Goal: Information Seeking & Learning: Find specific fact

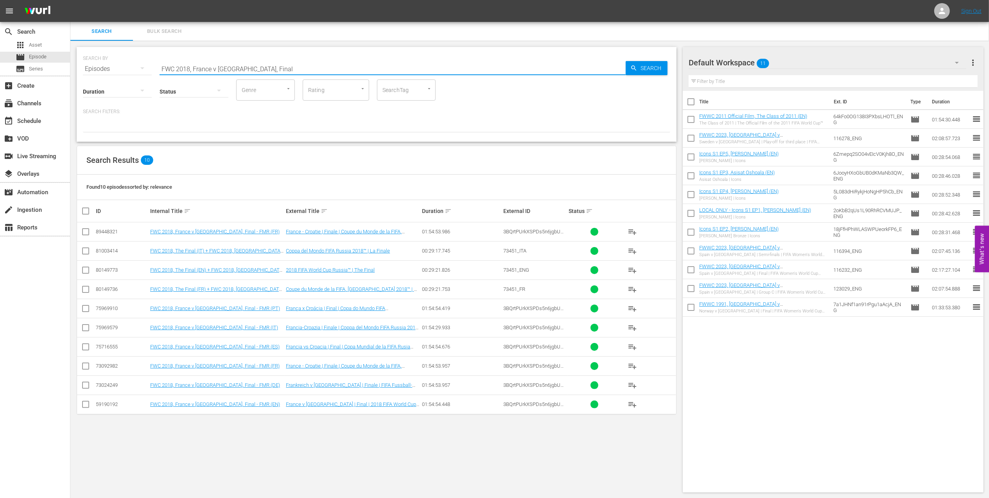
drag, startPoint x: 297, startPoint y: 63, endPoint x: 116, endPoint y: 65, distance: 181.1
click at [116, 65] on div "SEARCH BY Search By Episodes Search ID, Title, Description, Keywords, or Catego…" at bounding box center [376, 64] width 587 height 28
paste input "1978, [GEOGRAPHIC_DATA] v. [GEOGRAPHIC_DATA]"
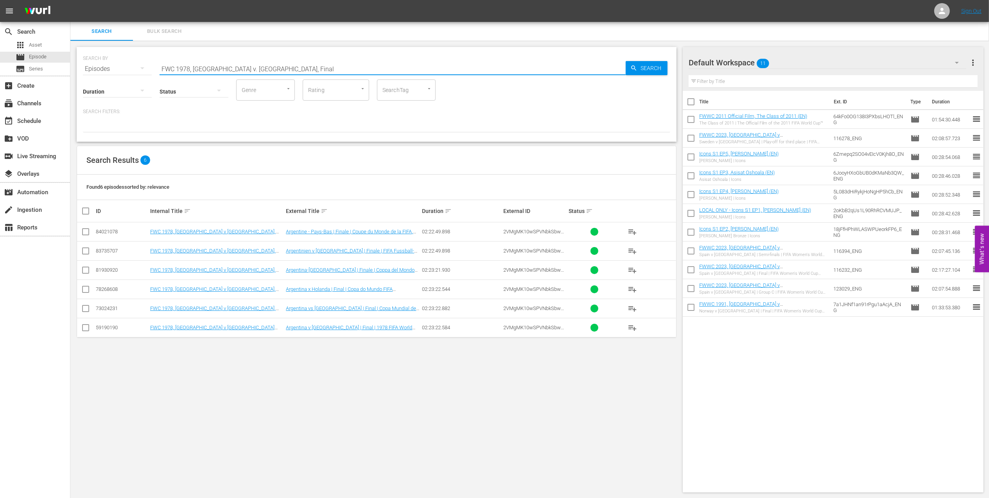
drag, startPoint x: 269, startPoint y: 70, endPoint x: 122, endPoint y: 69, distance: 147.1
click at [123, 69] on div "SEARCH BY Search By Episodes Search ID, Title, Description, Keywords, or Catego…" at bounding box center [376, 64] width 587 height 28
paste input "82, Italy vs Germany FR, Final (PT)"
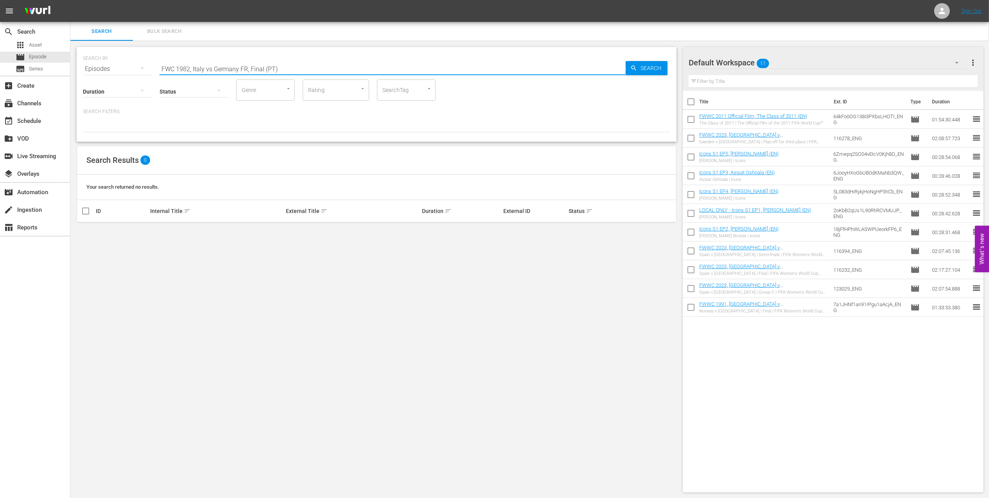
click at [213, 65] on input "FWC 1982, Italy vs Germany FR, Final (PT)" at bounding box center [393, 68] width 466 height 19
click at [295, 69] on input "FWC 1982, [GEOGRAPHIC_DATA] v [GEOGRAPHIC_DATA] FR, Final (PT)" at bounding box center [393, 68] width 466 height 19
drag, startPoint x: 259, startPoint y: 68, endPoint x: 93, endPoint y: 68, distance: 166.2
click at [88, 68] on div "SEARCH BY Search By Episodes Search ID, Title, Description, Keywords, or Catego…" at bounding box center [376, 64] width 587 height 28
paste input "6, Argentina vs"
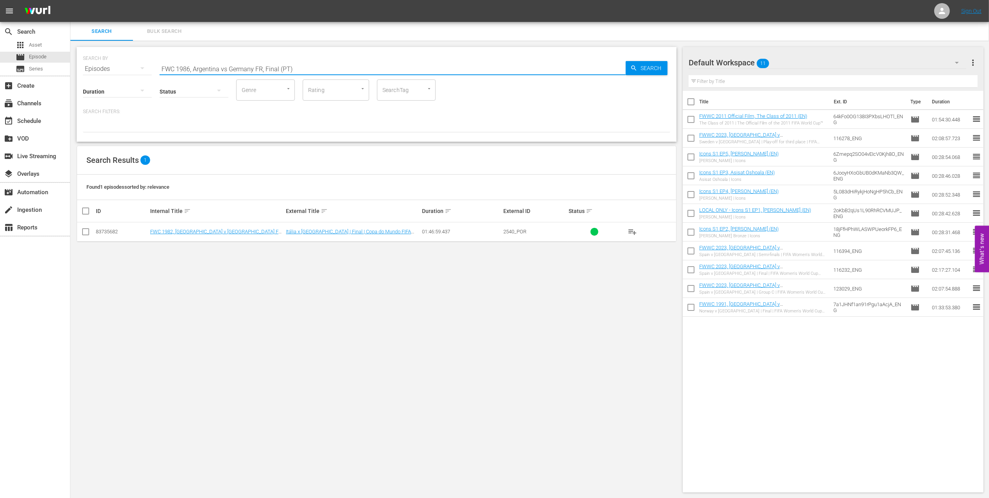
click at [225, 66] on input "FWC 1986, Argentina vs Germany FR, Final (PT)" at bounding box center [393, 68] width 466 height 19
drag, startPoint x: 291, startPoint y: 66, endPoint x: 263, endPoint y: 69, distance: 28.3
click at [263, 69] on input "FWC 1986, [GEOGRAPHIC_DATA] v [GEOGRAPHIC_DATA] FR, Final (PT)" at bounding box center [393, 68] width 466 height 19
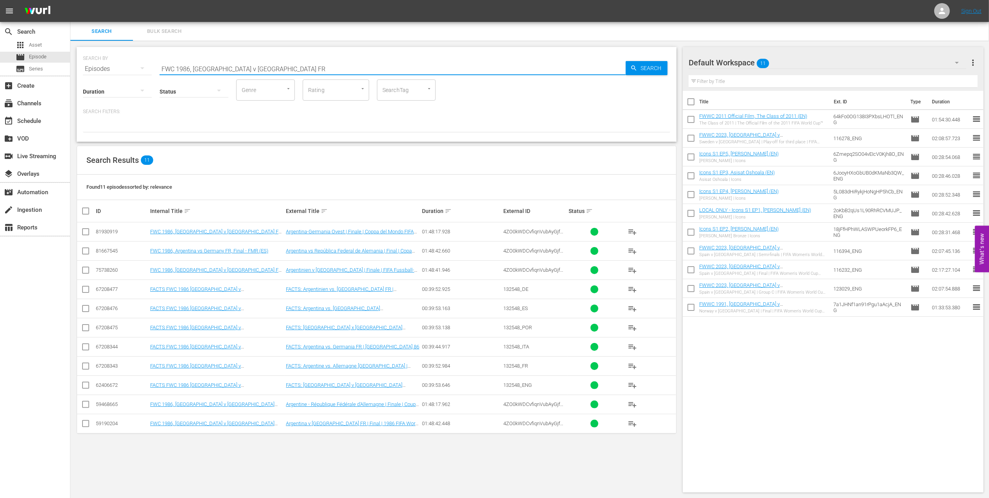
drag, startPoint x: 248, startPoint y: 69, endPoint x: 99, endPoint y: 71, distance: 149.0
click at [99, 71] on div "SEARCH BY Search By Episodes Search ID, Title, Description, Keywords, or Catego…" at bounding box center [376, 64] width 587 height 28
paste input "WC 2007 [GEOGRAPHIC_DATA] v [GEOGRAPHIC_DATA], Final"
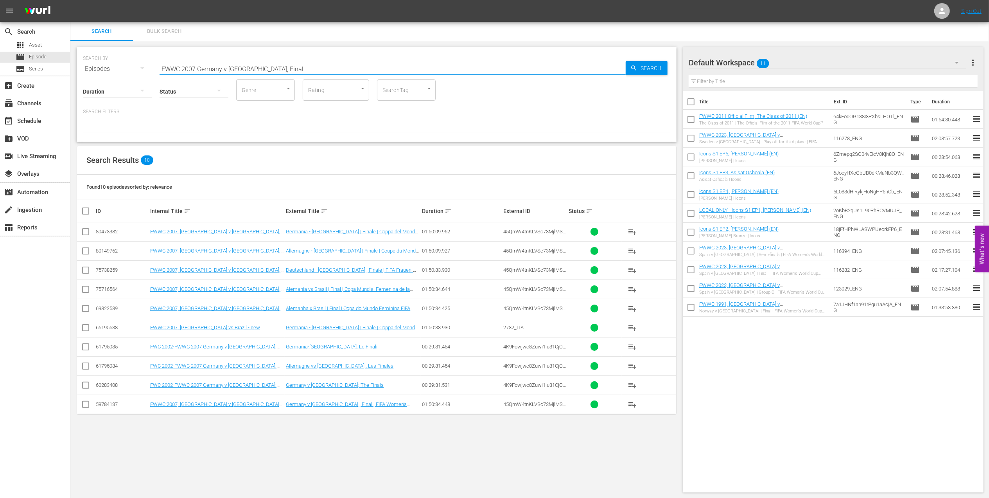
drag, startPoint x: 320, startPoint y: 68, endPoint x: 74, endPoint y: 70, distance: 246.0
click at [80, 70] on div "SEARCH BY Search By Episodes Search ID, Title, Description, Keywords, or Catego…" at bounding box center [377, 94] width 600 height 95
paste input "LOCAL ONLY - FWC 1970 Official Film, The World at their Feet"
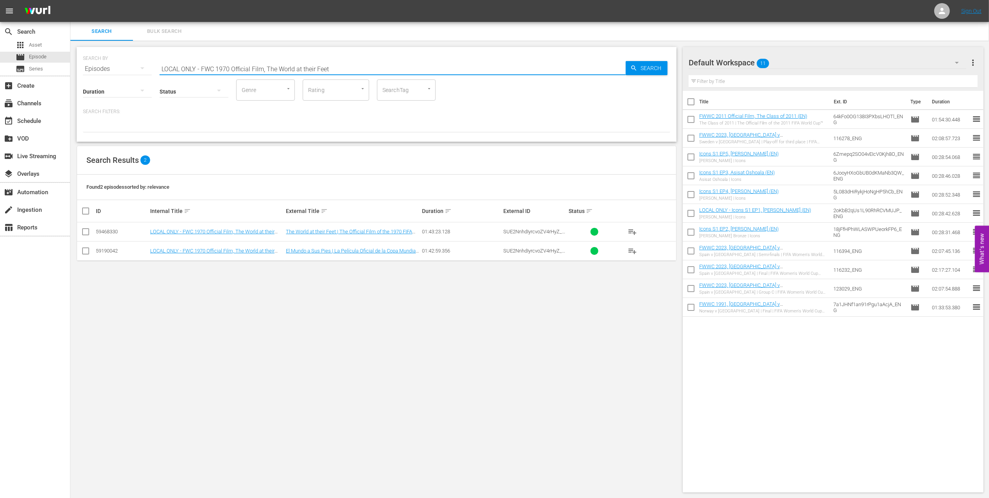
drag, startPoint x: 340, startPoint y: 65, endPoint x: 113, endPoint y: 67, distance: 226.5
click at [115, 67] on div "SEARCH BY Search By Episodes Search ID, Title, Description, Keywords, or Catego…" at bounding box center [376, 64] width 587 height 28
paste input "FWWC 2019 Italy v [GEOGRAPHIC_DATA], Group"
drag, startPoint x: 299, startPoint y: 69, endPoint x: 54, endPoint y: 79, distance: 245.5
click at [70, 0] on div "search Search apps Asset movie Episode subtitles Series add_box Create subscrip…" at bounding box center [529, 0] width 919 height 0
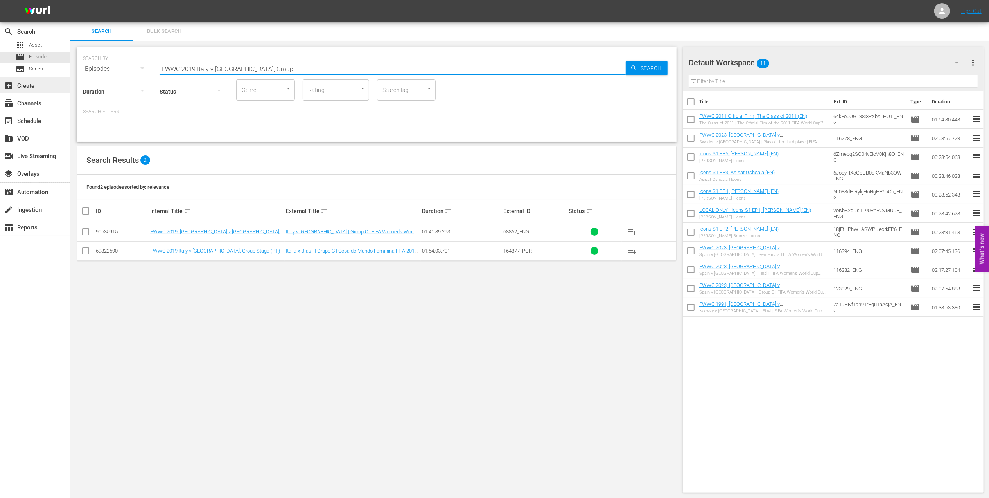
paste input "C 2014, Germany vs Argentina, Final (PT)"
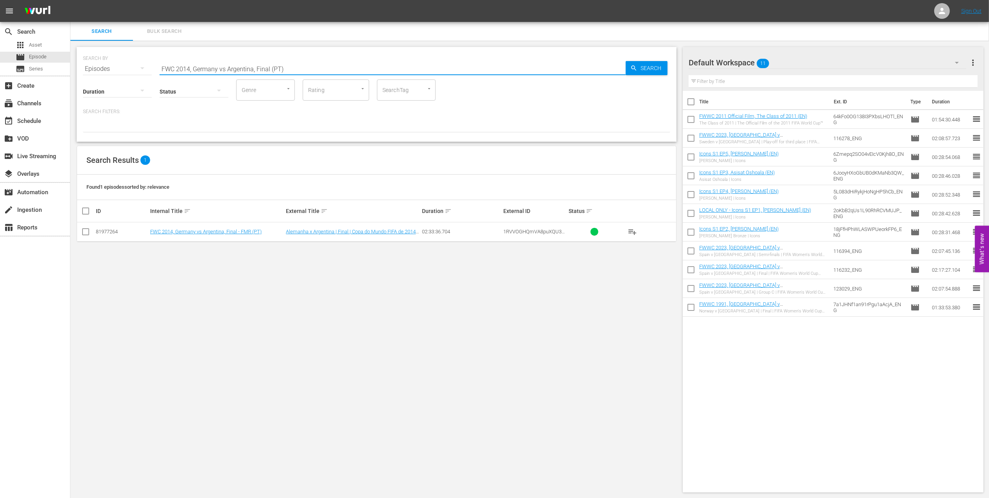
type input "FWC 2014, Germany vs Argentina, Final (PT)"
